Goal: Transaction & Acquisition: Purchase product/service

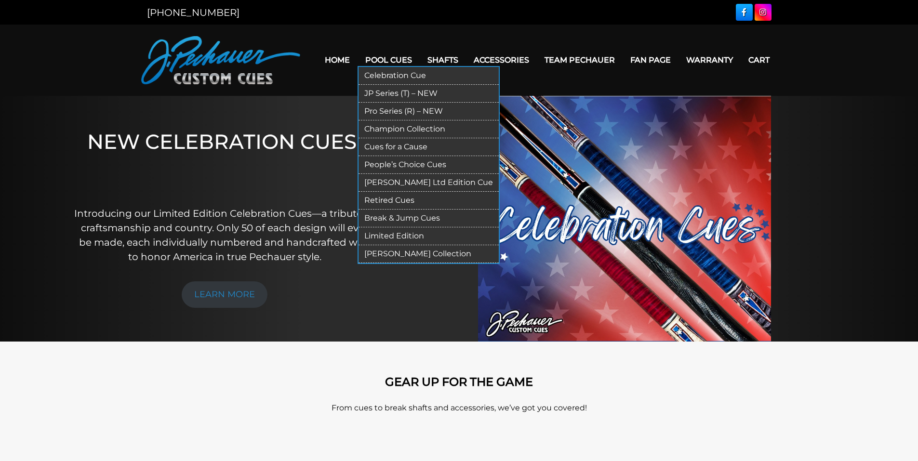
click at [403, 90] on link "JP Series (T) – NEW" at bounding box center [428, 94] width 140 height 18
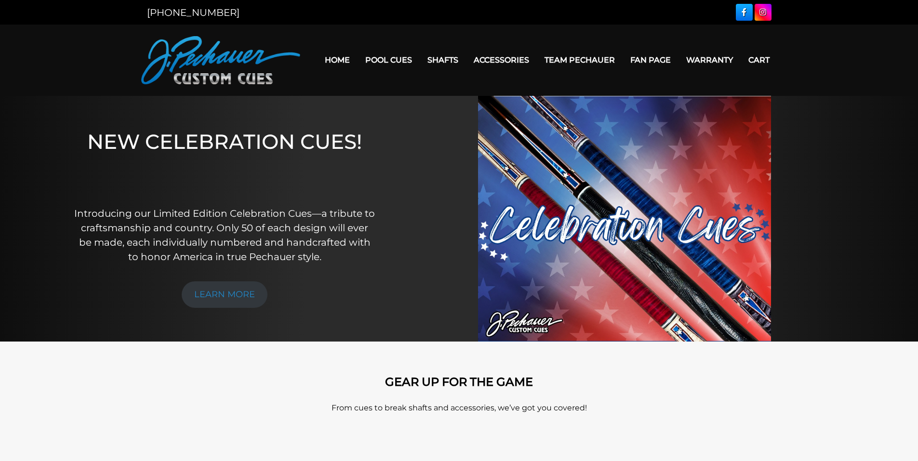
click at [583, 220] on img at bounding box center [624, 219] width 293 height 246
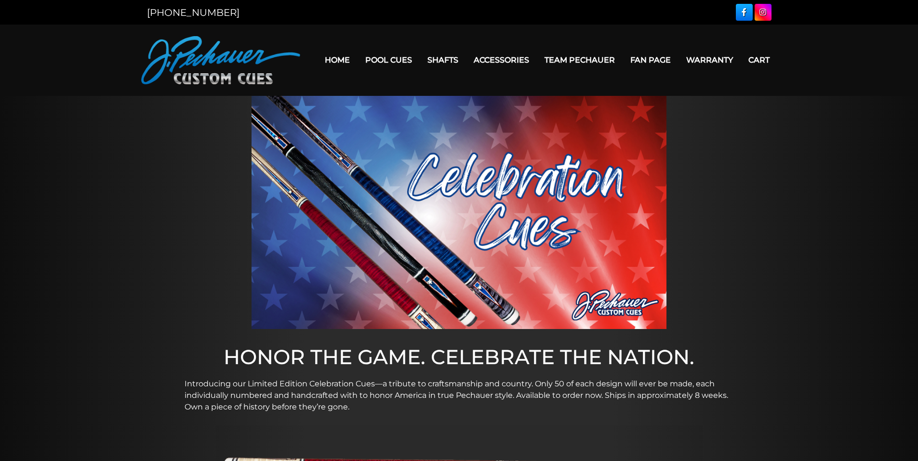
click at [314, 178] on img at bounding box center [459, 212] width 415 height 233
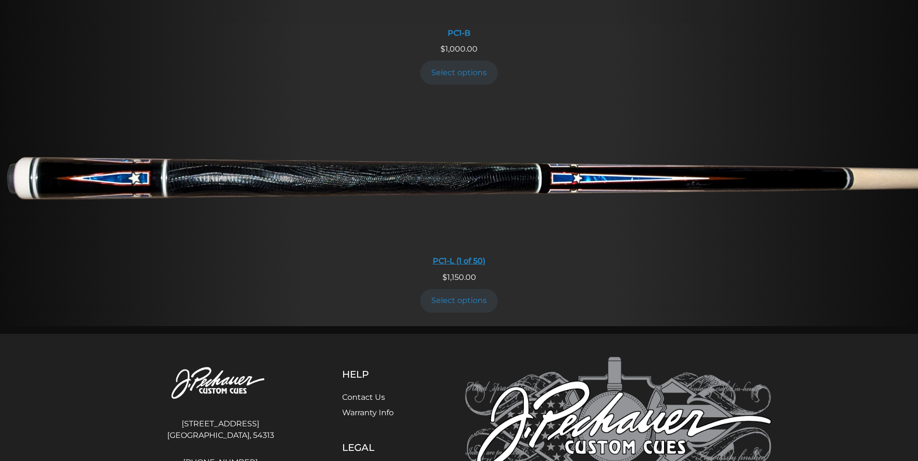
scroll to position [634, 0]
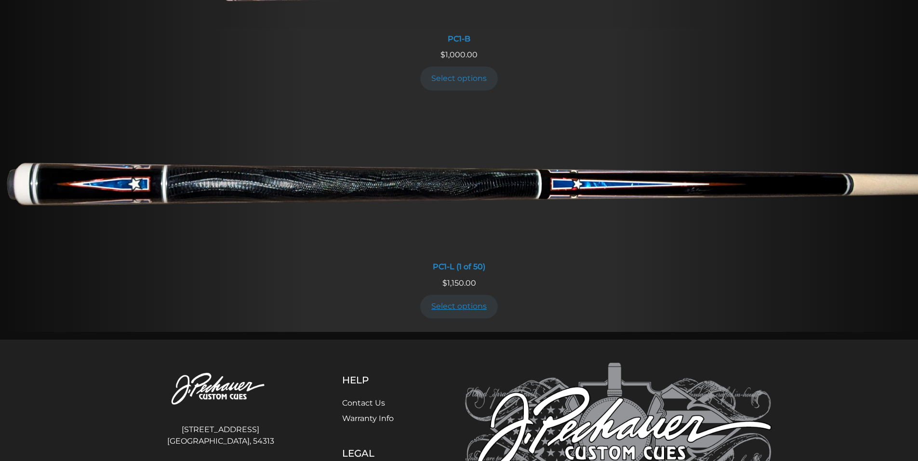
click at [485, 316] on link "Select options" at bounding box center [459, 307] width 78 height 24
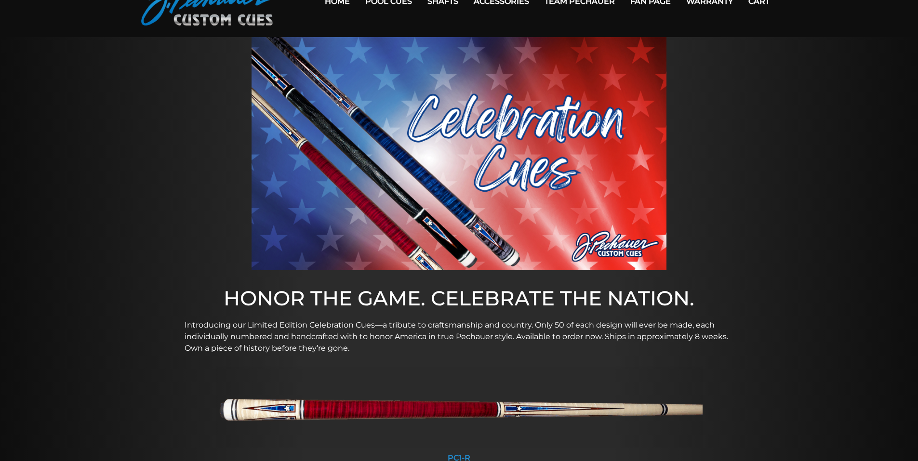
scroll to position [55, 0]
